Goal: Task Accomplishment & Management: Manage account settings

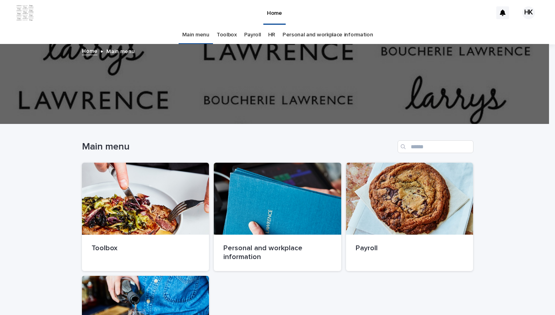
click at [268, 37] on link "HR" at bounding box center [271, 35] width 7 height 19
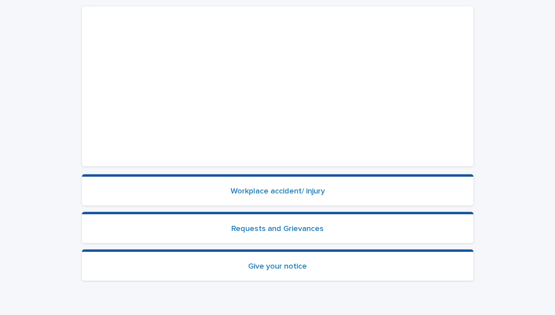
scroll to position [202, 0]
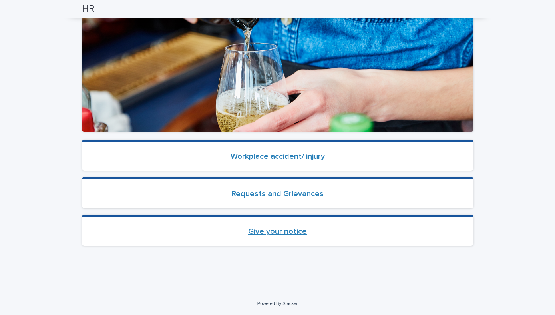
click at [291, 234] on link "Give your notice" at bounding box center [277, 231] width 59 height 8
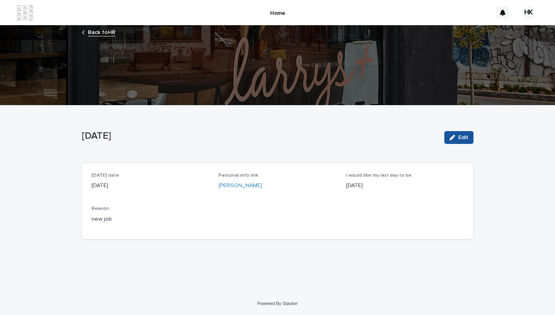
click at [529, 13] on div "HK" at bounding box center [528, 12] width 13 height 13
click at [512, 32] on p "Log Out" at bounding box center [521, 34] width 50 height 14
